Goal: Task Accomplishment & Management: Manage account settings

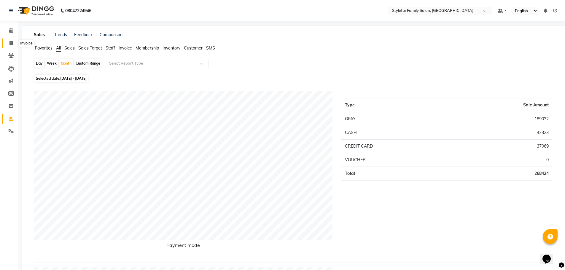
click at [12, 43] on icon at bounding box center [10, 43] width 3 height 4
select select "6990"
select select "service"
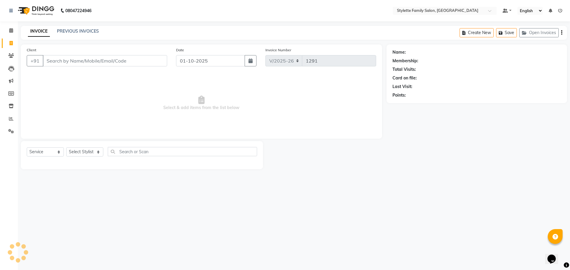
click at [64, 63] on input "Client" at bounding box center [105, 60] width 124 height 11
type input "7736149998"
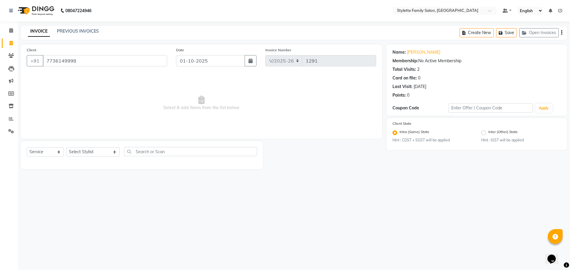
click at [90, 147] on div "Select Service Product Membership Package Voucher Prepaid Gift Card Select Styl…" at bounding box center [142, 154] width 230 height 14
click at [87, 153] on select "Select Stylist Abhishek dhomble [PERSON_NAME] Manager [PERSON_NAME] Stylette [P…" at bounding box center [92, 151] width 53 height 9
select select "84196"
click at [66, 147] on select "Select Stylist Abhishek dhomble [PERSON_NAME] Manager [PERSON_NAME] Stylette [P…" at bounding box center [92, 151] width 53 height 9
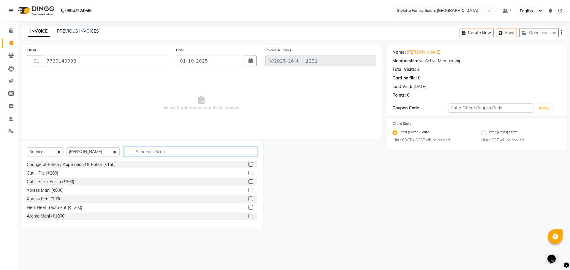
click at [141, 151] on input "text" at bounding box center [190, 151] width 133 height 9
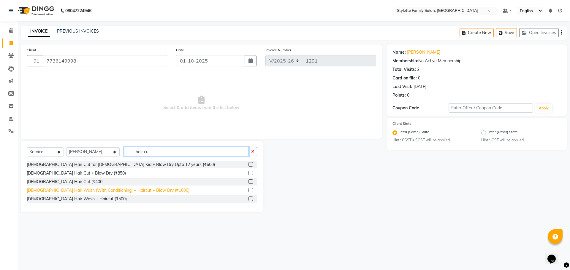
type input "hair cut"
click at [115, 192] on div "[DEMOGRAPHIC_DATA] Hair Wash (With Conditioning) + Haircut + Blow Dry (₹1000)" at bounding box center [108, 190] width 163 height 6
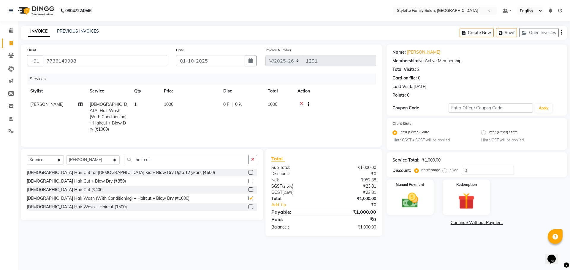
checkbox input "false"
click at [229, 104] on div "0 F | 0 %" at bounding box center [241, 104] width 37 height 6
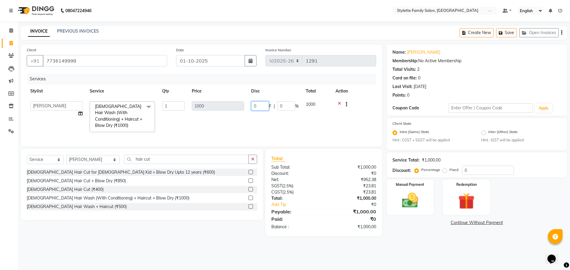
drag, startPoint x: 258, startPoint y: 106, endPoint x: 248, endPoint y: 106, distance: 9.5
click at [248, 106] on td "0 F | 0 %" at bounding box center [274, 117] width 55 height 38
type input "750"
click at [235, 122] on tr "Abhishek dhomble [PERSON_NAME] Manager [PERSON_NAME] YADAV Stylette [PERSON_NAM…" at bounding box center [201, 117] width 349 height 38
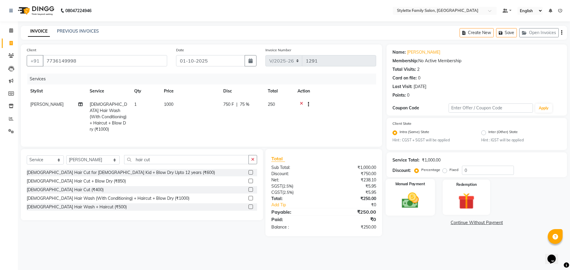
click at [415, 197] on img at bounding box center [410, 201] width 28 height 20
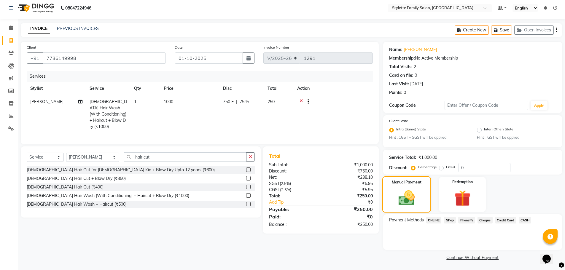
scroll to position [4, 0]
click at [524, 219] on span "CASH" at bounding box center [525, 219] width 13 height 7
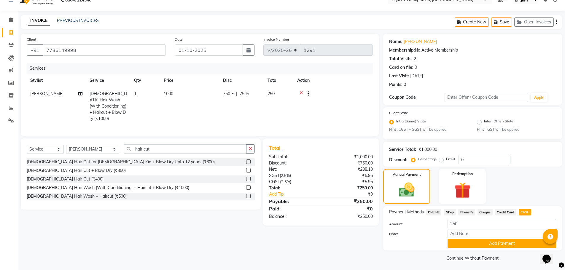
scroll to position [12, 0]
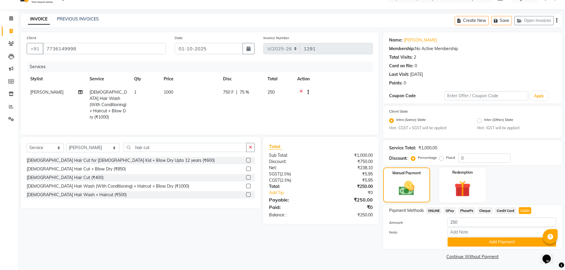
click at [229, 90] on span "750 F" at bounding box center [228, 92] width 11 height 6
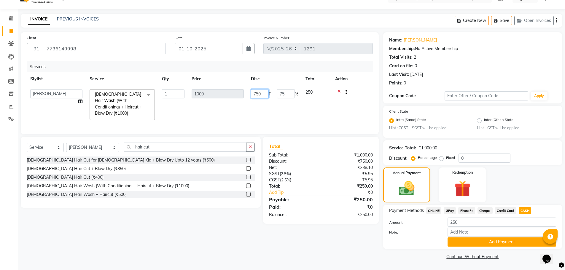
drag, startPoint x: 262, startPoint y: 93, endPoint x: 245, endPoint y: 94, distance: 16.9
click at [245, 94] on tr "Abhishek dhomble [PERSON_NAME] Manager [PERSON_NAME] YADAV Stylette [PERSON_NAM…" at bounding box center [200, 105] width 346 height 38
type input "250"
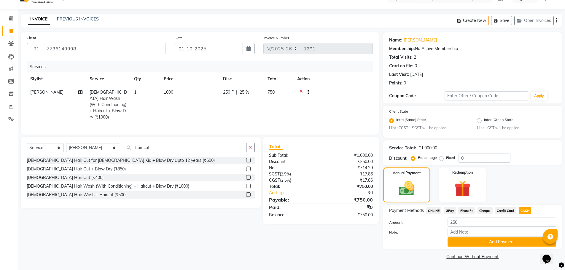
click at [244, 105] on tr "Abhishek dhomble [DEMOGRAPHIC_DATA] Hair Wash (With Conditioning) + Haircut + B…" at bounding box center [200, 105] width 346 height 38
click at [326, 229] on div "Client [PHONE_NUMBER] Date [DATE] Invoice Number V/2025 V/[PHONE_NUMBER] Servic…" at bounding box center [199, 146] width 367 height 229
click at [250, 146] on icon "button" at bounding box center [250, 147] width 3 height 4
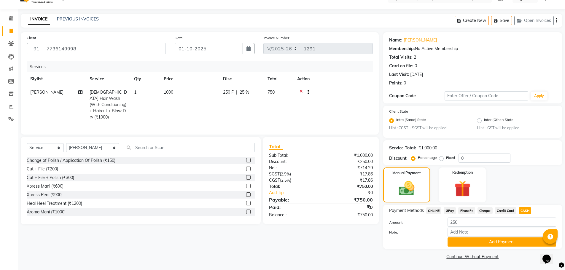
click at [351, 222] on div "Total Sub Total: ₹1,000.00 Discount: ₹250.00 Net: ₹714.29 SGST ( 2.5% ) ₹17.86 …" at bounding box center [320, 180] width 115 height 87
click at [314, 210] on div "Total Sub Total: ₹1,000.00 Discount: ₹250.00 Net: ₹714.29 SGST ( 2.5% ) ₹17.86 …" at bounding box center [321, 180] width 104 height 75
click at [451, 212] on span "GPay" at bounding box center [450, 210] width 12 height 7
type input "750"
click at [524, 210] on span "CASH" at bounding box center [525, 210] width 13 height 7
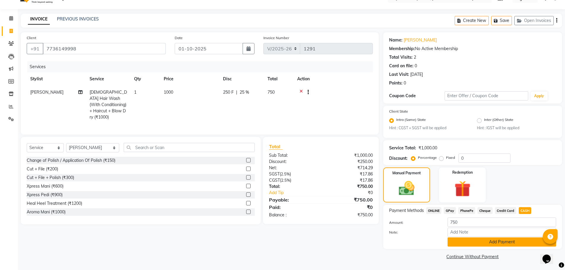
click at [494, 243] on button "Add Payment" at bounding box center [502, 242] width 109 height 9
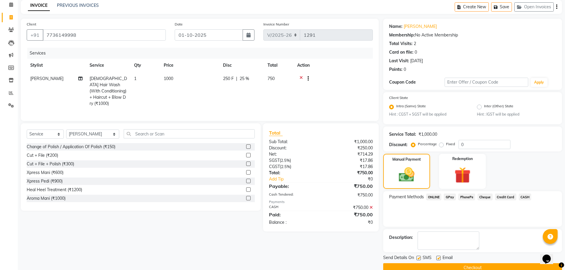
scroll to position [37, 0]
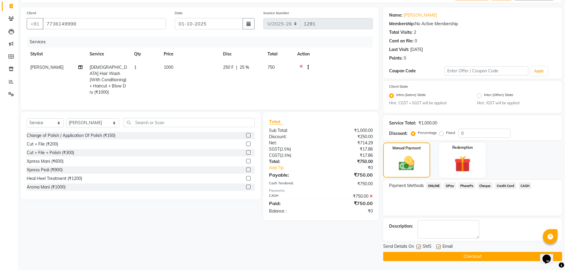
click at [462, 257] on button "Checkout" at bounding box center [472, 256] width 179 height 9
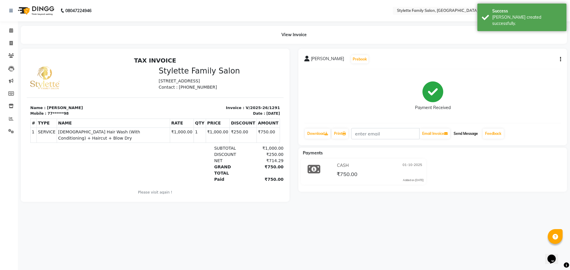
click at [466, 133] on button "Send Message" at bounding box center [465, 134] width 29 height 10
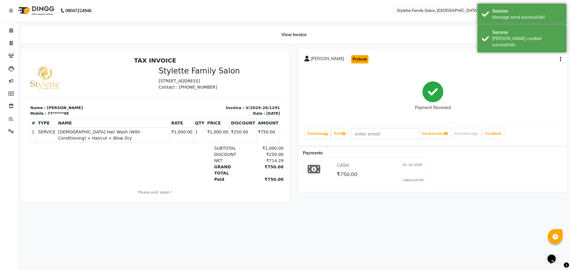
click at [359, 58] on button "Prebook" at bounding box center [359, 59] width 17 height 8
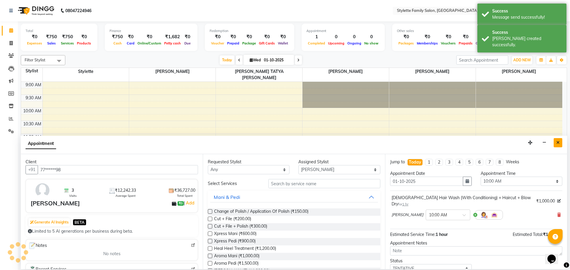
click at [557, 142] on icon "Close" at bounding box center [557, 143] width 3 height 4
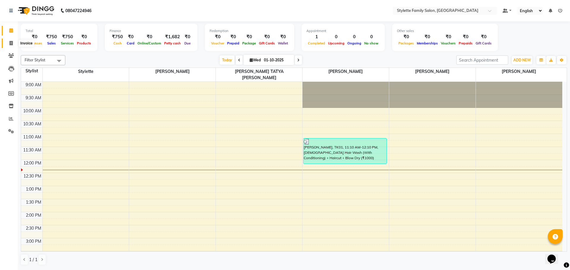
drag, startPoint x: 11, startPoint y: 43, endPoint x: 22, endPoint y: 46, distance: 11.5
click at [11, 43] on icon at bounding box center [10, 43] width 3 height 4
select select "6990"
select select "service"
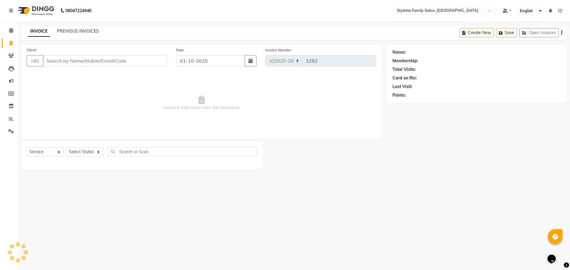
click at [70, 60] on input "Client" at bounding box center [105, 60] width 124 height 11
type input "8805908411"
click at [154, 60] on span "Add Client" at bounding box center [151, 61] width 23 height 6
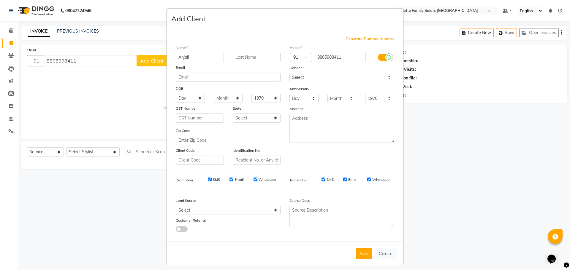
type input "Anjali"
click at [253, 57] on input "text" at bounding box center [257, 57] width 48 height 9
type input "[PERSON_NAME]"
click at [301, 74] on select "Select [DEMOGRAPHIC_DATA] [DEMOGRAPHIC_DATA] Other Prefer Not To Say" at bounding box center [341, 77] width 105 height 9
select select "[DEMOGRAPHIC_DATA]"
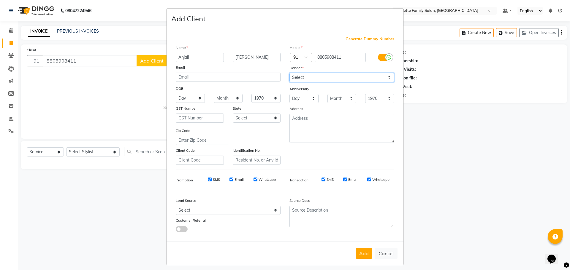
click at [289, 73] on select "Select [DEMOGRAPHIC_DATA] [DEMOGRAPHIC_DATA] Other Prefer Not To Say" at bounding box center [341, 77] width 105 height 9
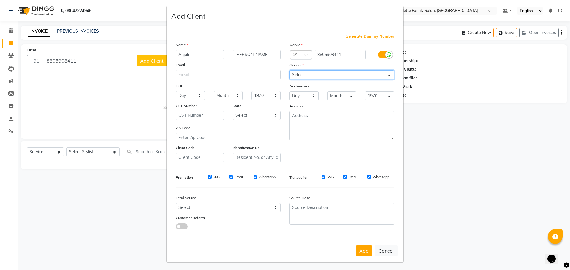
scroll to position [4, 0]
click at [358, 253] on button "Add" at bounding box center [363, 250] width 17 height 11
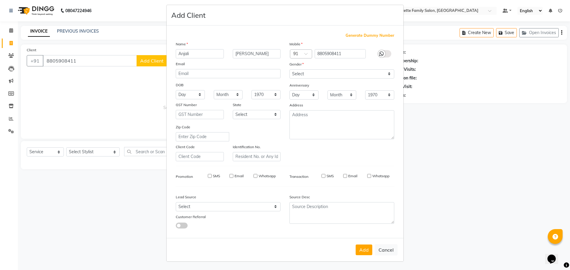
type input "88******11"
select select
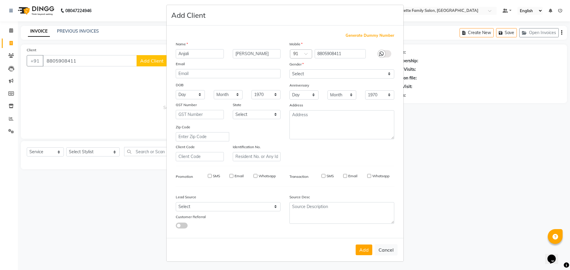
select select
checkbox input "false"
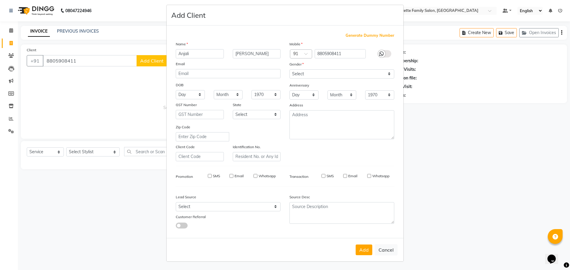
checkbox input "false"
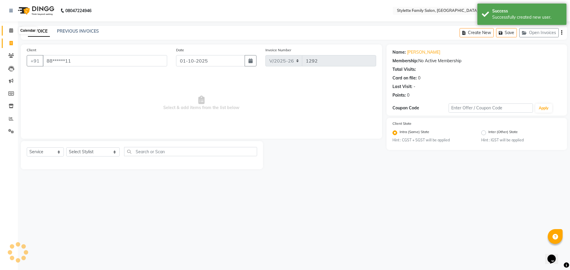
click at [10, 31] on icon at bounding box center [11, 30] width 4 height 4
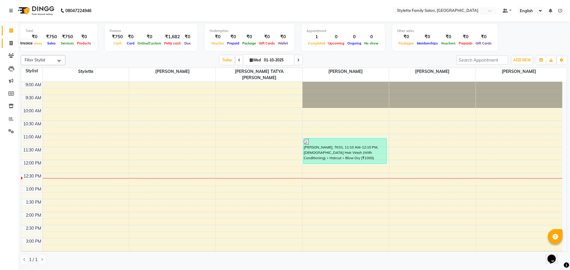
click at [9, 41] on span at bounding box center [11, 43] width 10 height 7
select select "6990"
select select "service"
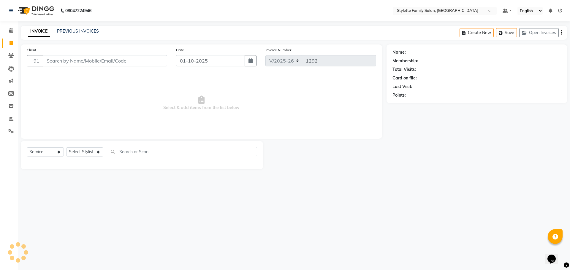
click at [76, 63] on input "Client" at bounding box center [105, 60] width 124 height 11
type input "9552523030"
click at [85, 154] on select "Select Stylist" at bounding box center [84, 151] width 37 height 9
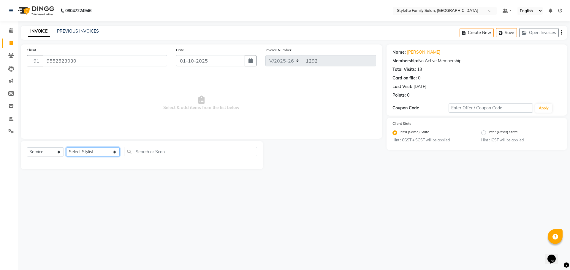
select select "58418"
click at [66, 147] on select "Select Stylist Abhishek dhomble [PERSON_NAME] Manager [PERSON_NAME] Stylette [P…" at bounding box center [92, 151] width 53 height 9
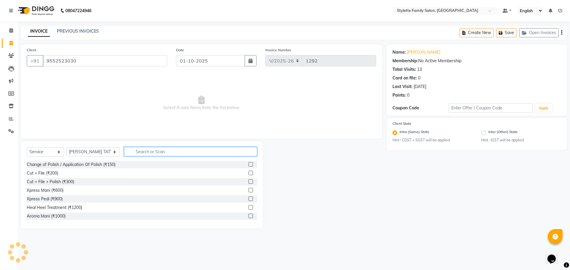
click at [131, 151] on input "text" at bounding box center [190, 151] width 133 height 9
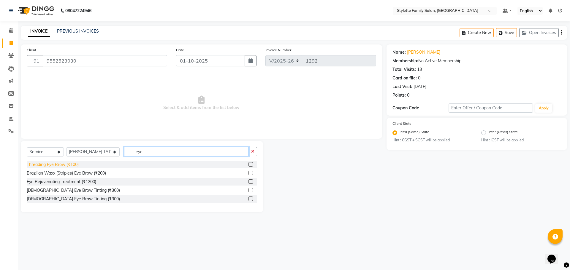
type input "eye"
click at [61, 165] on div "Threading Eye Brow (₹100)" at bounding box center [53, 165] width 52 height 6
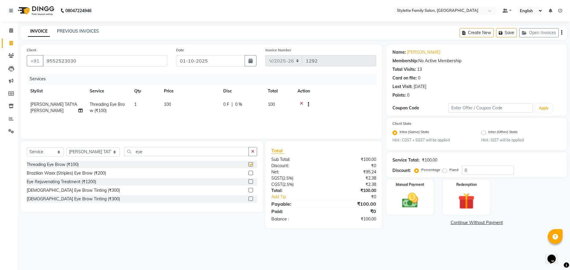
checkbox input "false"
click at [410, 200] on img at bounding box center [410, 201] width 28 height 20
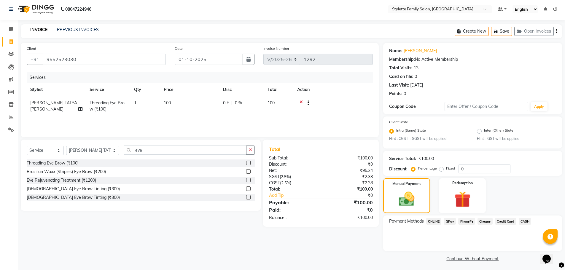
scroll to position [4, 0]
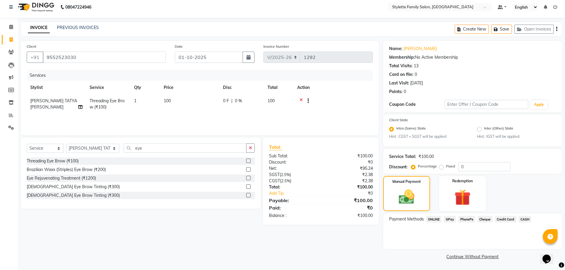
click at [449, 221] on span "GPay" at bounding box center [450, 219] width 12 height 7
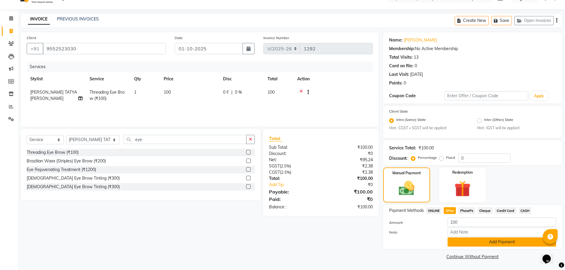
click at [467, 244] on button "Add Payment" at bounding box center [502, 242] width 109 height 9
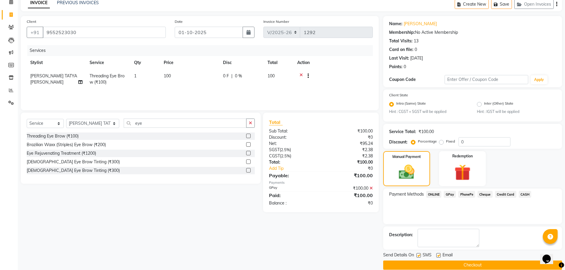
scroll to position [37, 0]
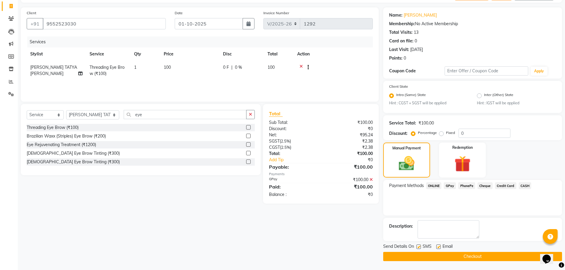
click at [458, 257] on button "Checkout" at bounding box center [472, 256] width 179 height 9
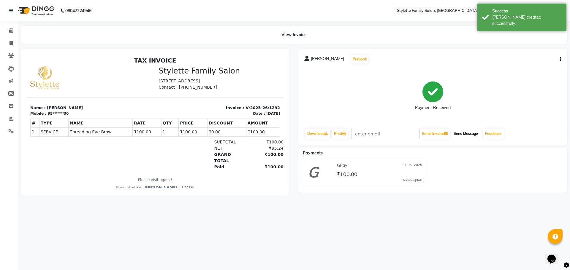
click at [469, 132] on button "Send Message" at bounding box center [465, 134] width 29 height 10
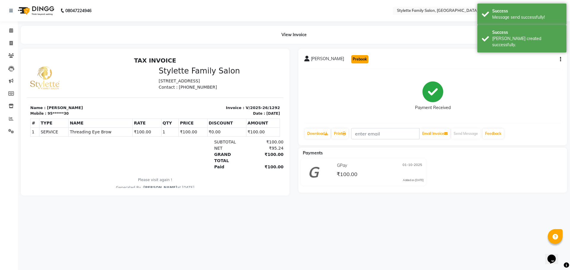
click at [357, 57] on button "Prebook" at bounding box center [359, 59] width 17 height 8
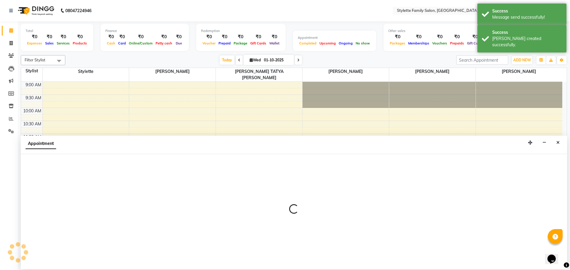
select select "58418"
select select "600"
select select "tentative"
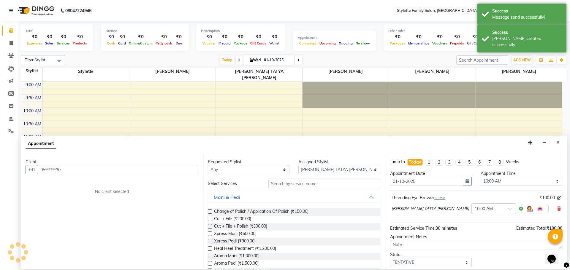
scroll to position [79, 0]
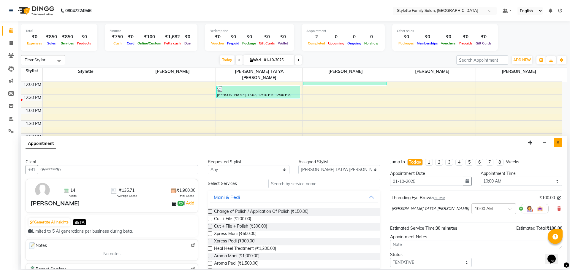
click at [557, 142] on icon "Close" at bounding box center [557, 143] width 3 height 4
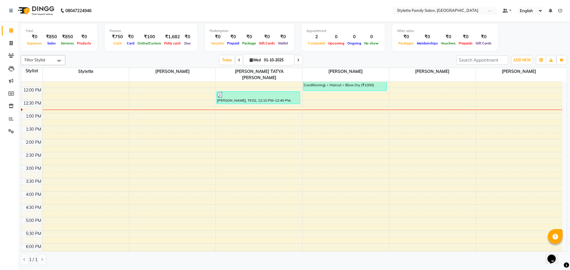
scroll to position [0, 0]
